Goal: Navigation & Orientation: Find specific page/section

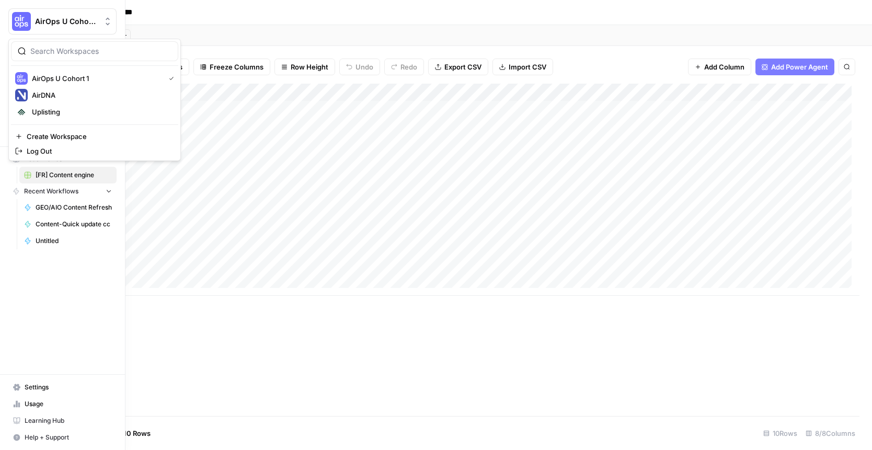
click at [21, 22] on img "Workspace: AirOps U Cohort 1" at bounding box center [21, 21] width 19 height 19
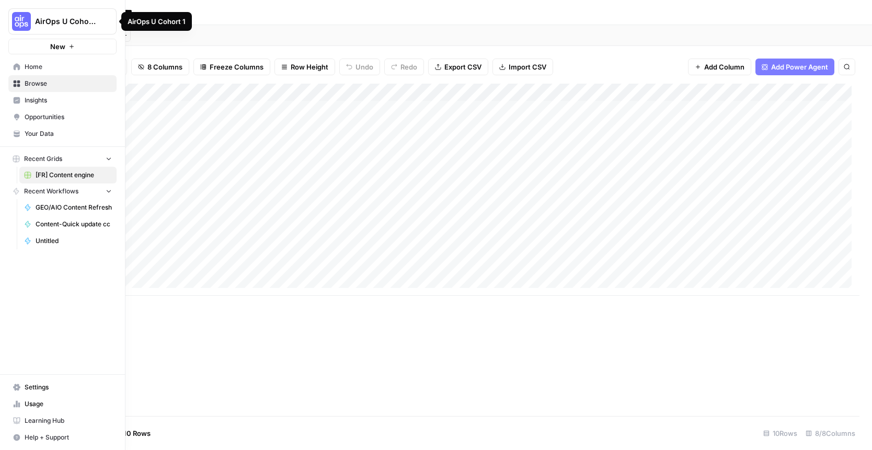
click at [21, 20] on img "Workspace: AirOps U Cohort 1" at bounding box center [21, 21] width 19 height 19
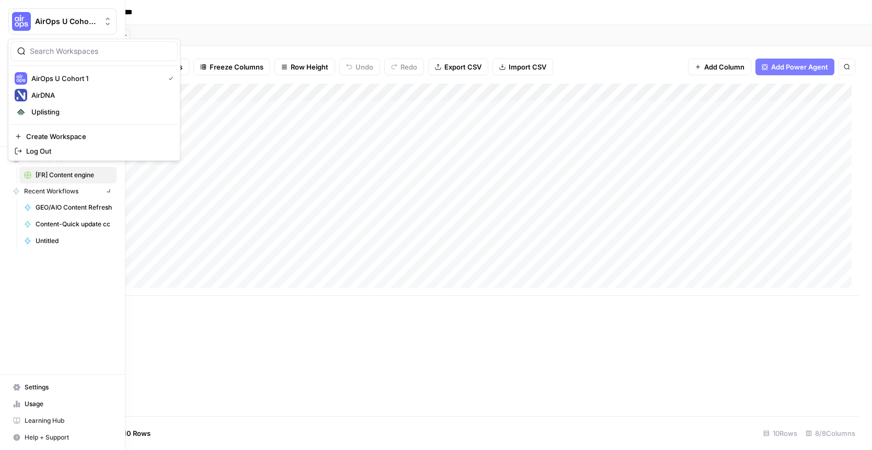
click at [13, 20] on img "Workspace: AirOps U Cohort 1" at bounding box center [21, 21] width 19 height 19
click at [62, 108] on span "Uplisting" at bounding box center [101, 112] width 138 height 10
